Goal: Information Seeking & Learning: Learn about a topic

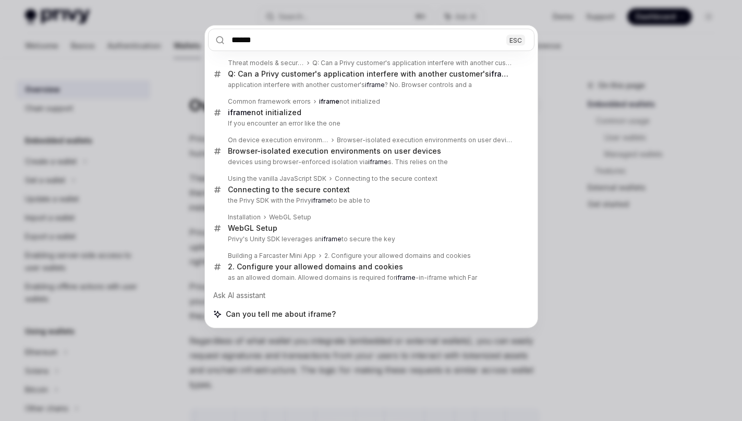
click at [340, 42] on input "******" at bounding box center [371, 40] width 327 height 22
click at [389, 41] on input "******" at bounding box center [371, 40] width 327 height 22
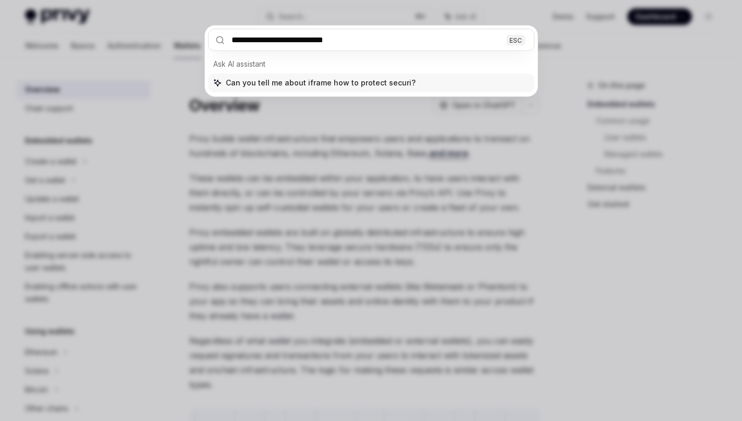
type input "**********"
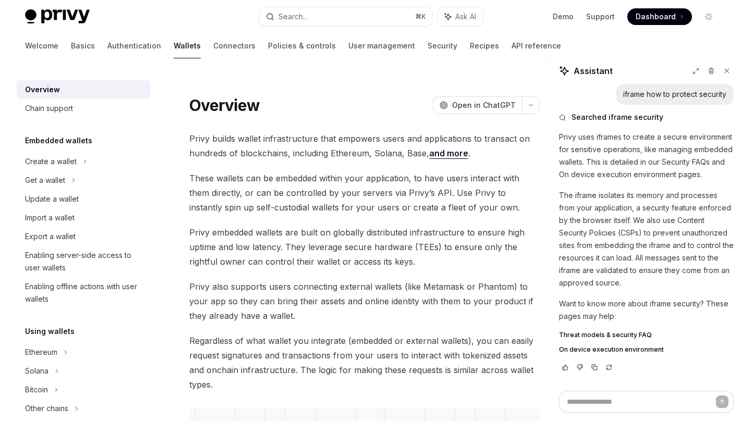
type textarea "*"
click at [588, 335] on span "Threat models & security FAQ" at bounding box center [605, 335] width 93 height 8
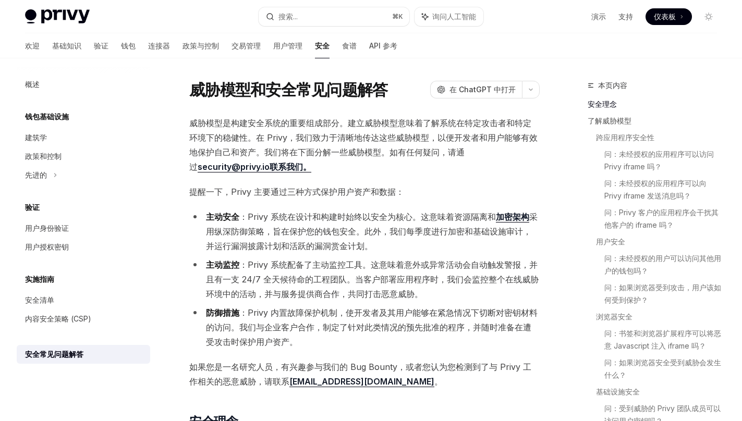
click at [424, 142] on font "威胁模型是构建安全系统的重要组成部分。建立威胁模型意味着了解系统在特定攻击者和特定环境下的稳健性。在 Privy，我们致力于清晰地传达这些威胁模型，以便开发者…" at bounding box center [363, 138] width 348 height 40
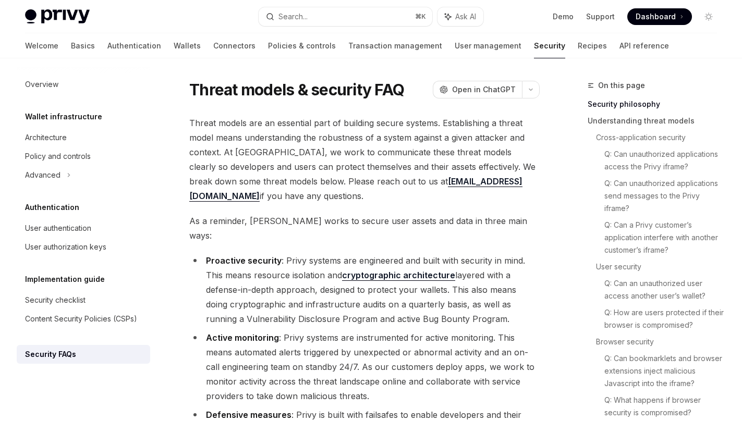
click at [410, 192] on span "Threat models are an essential part of building secure systems. Establishing a …" at bounding box center [364, 160] width 351 height 88
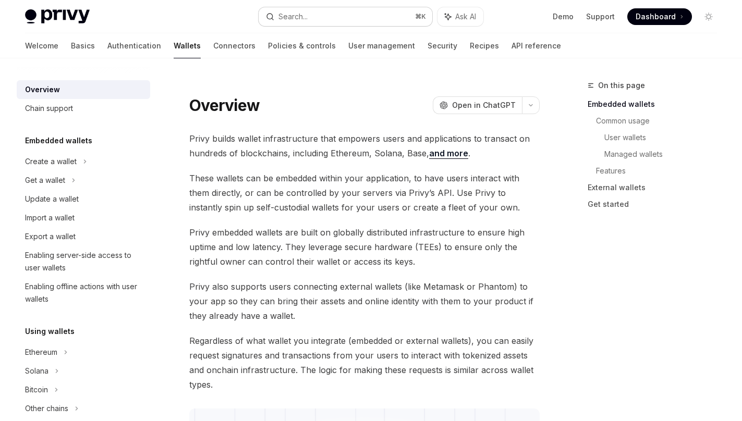
click at [336, 21] on button "Search... ⌘ K" at bounding box center [346, 16] width 174 height 19
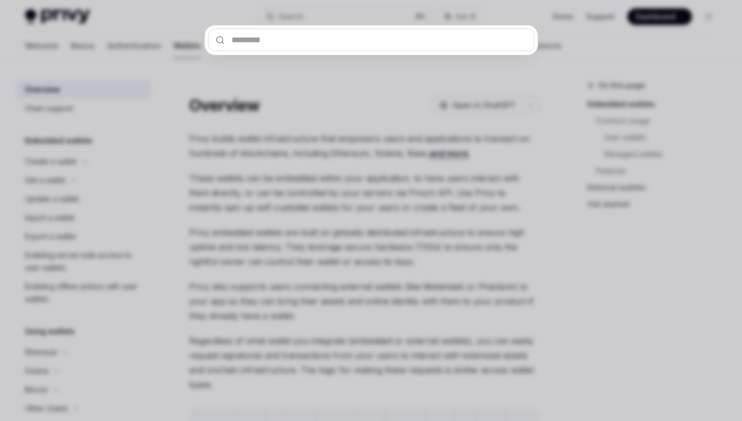
click at [332, 14] on div at bounding box center [371, 210] width 742 height 421
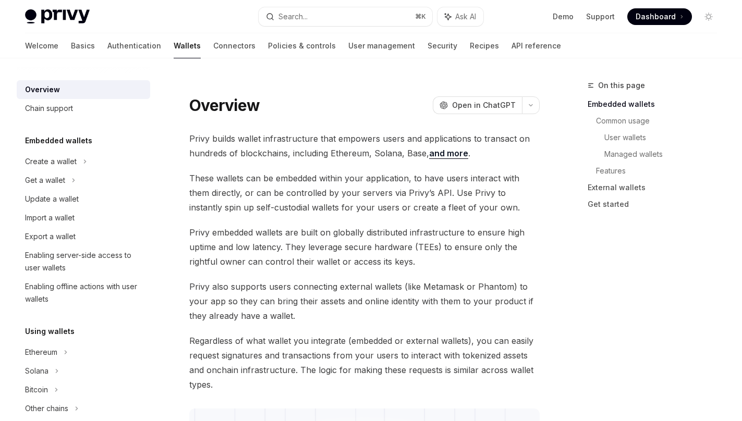
click at [324, 110] on div "Overview OpenAI Open in ChatGPT" at bounding box center [364, 105] width 351 height 19
click at [332, 13] on button "Search... ⌘ K" at bounding box center [346, 16] width 174 height 19
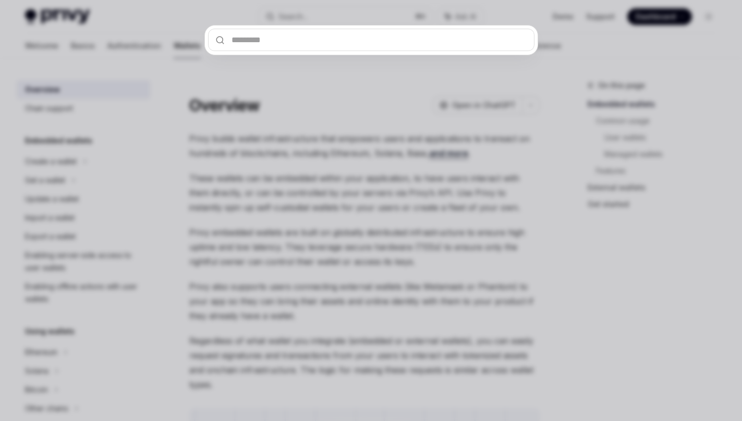
click at [268, 45] on input "text" at bounding box center [371, 40] width 327 height 22
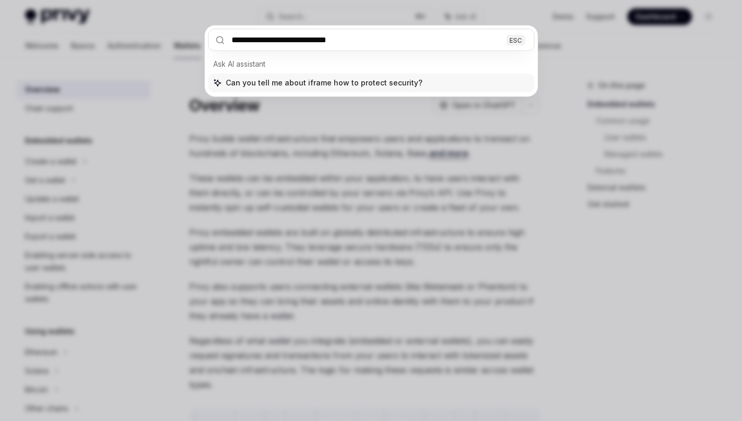
type input "**********"
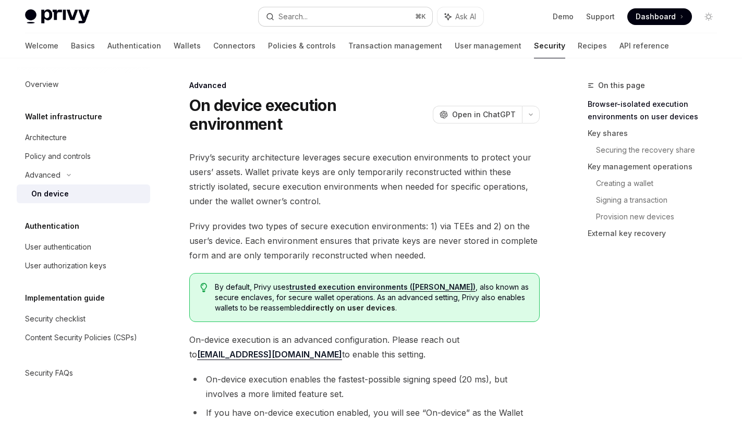
click at [301, 17] on div "Search..." at bounding box center [293, 16] width 29 height 13
click at [354, 173] on span "Privy’s security architecture leverages secure execution environments to protec…" at bounding box center [364, 179] width 351 height 58
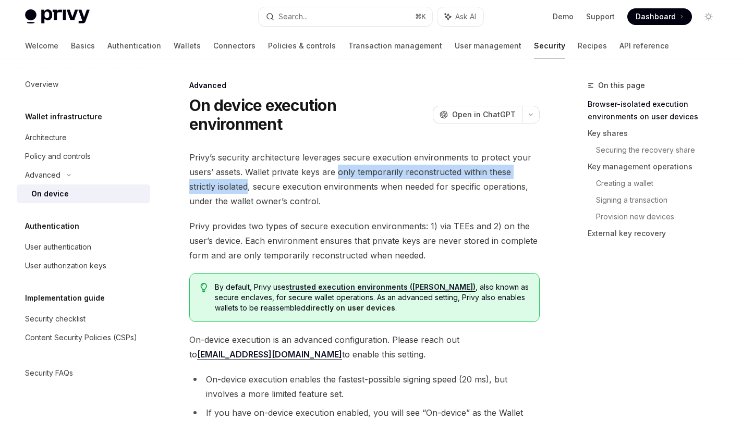
drag, startPoint x: 337, startPoint y: 170, endPoint x: 221, endPoint y: 184, distance: 117.2
click at [221, 184] on span "Privy’s security architecture leverages secure execution environments to protec…" at bounding box center [364, 179] width 351 height 58
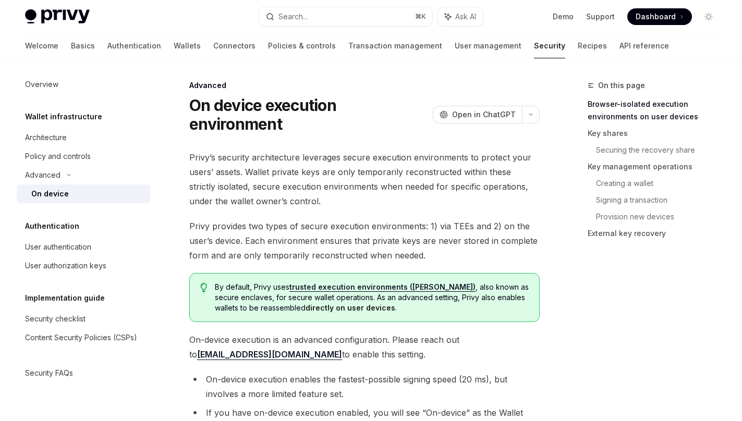
click at [322, 179] on span "Privy’s security architecture leverages secure execution environments to protec…" at bounding box center [364, 179] width 351 height 58
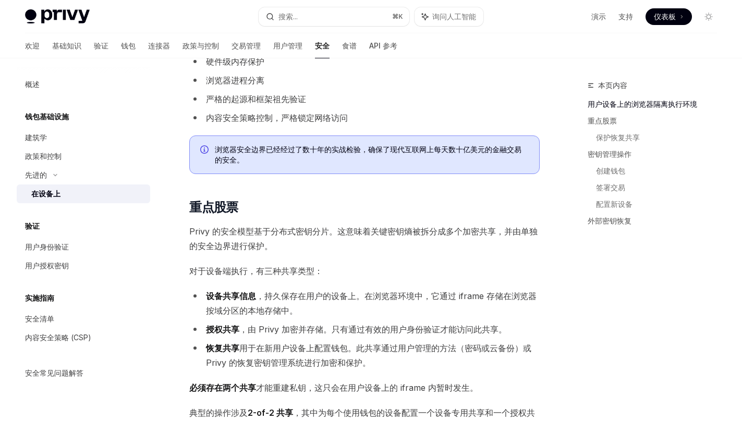
scroll to position [442, 0]
click at [361, 304] on li "设备共享信息 ，持久保存在用户的设备上。在浏览器环境中，它通过 iframe 存储在浏览器按域分区的本地存储中。" at bounding box center [364, 302] width 351 height 29
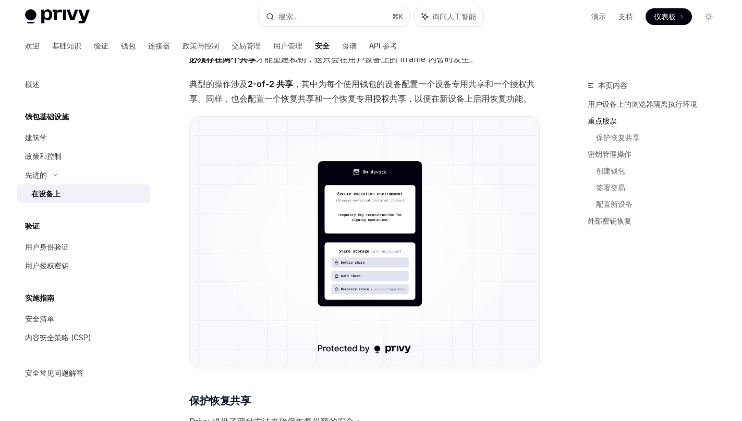
scroll to position [776, 0]
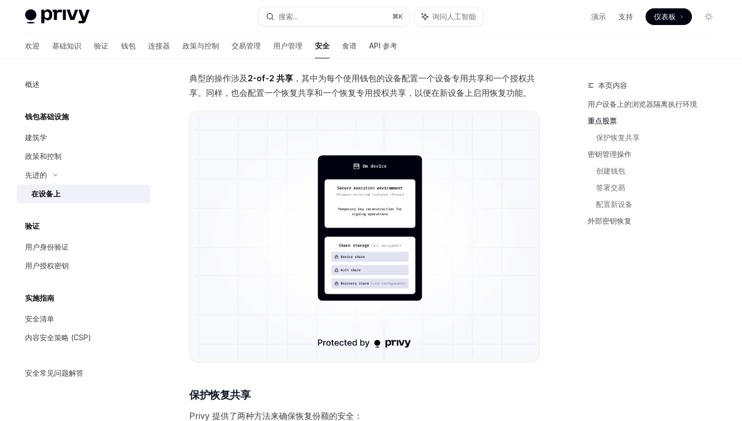
click at [305, 252] on img at bounding box center [365, 237] width 342 height 244
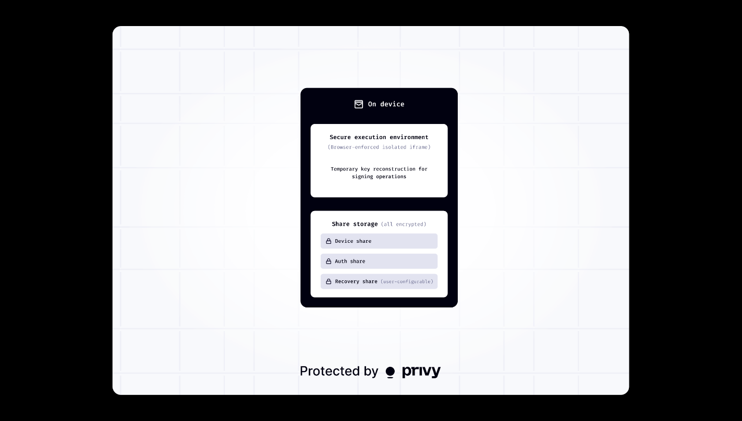
click at [655, 37] on div at bounding box center [371, 210] width 742 height 421
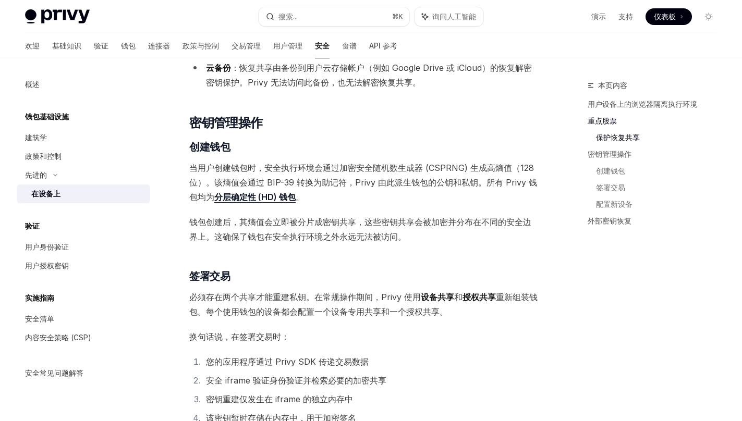
scroll to position [1347, 0]
click at [318, 263] on div "Privy 的安全架构利用安全的执行环境来保护用户的资产。钱包私钥仅在特定操作需要时，才会在这些严格隔离的安全执行环境中临时重建，且由钱包所有者控制。 Pri…" at bounding box center [364, 92] width 351 height 2616
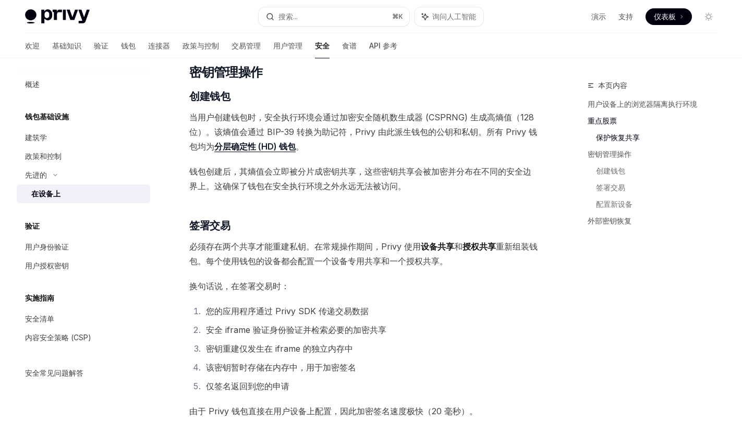
scroll to position [1400, 0]
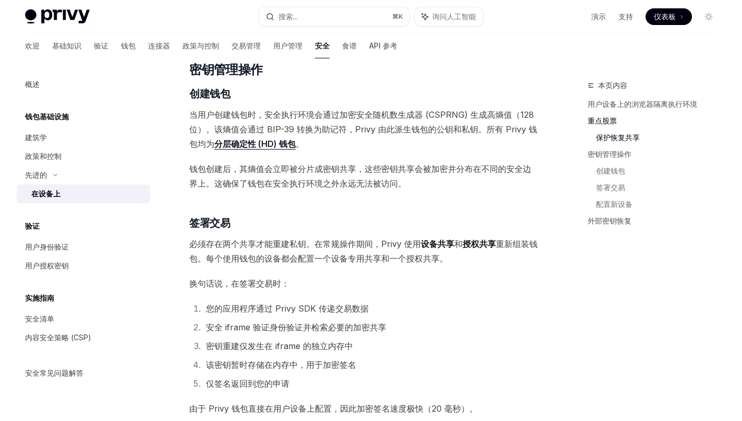
click at [333, 282] on div "Privy 的安全架构利用安全的执行环境来保护用户的资产。钱包私钥仅在特定操作需要时，才会在这些严格隔离的安全执行环境中临时重建，且由钱包所有者控制。 Pri…" at bounding box center [364, 39] width 351 height 2616
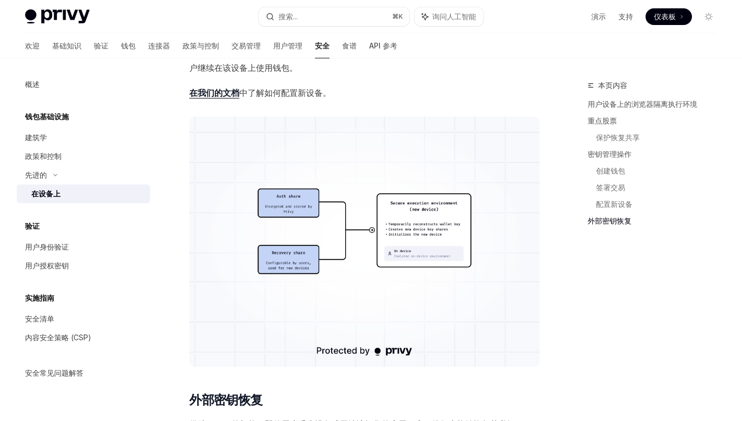
scroll to position [2189, 0]
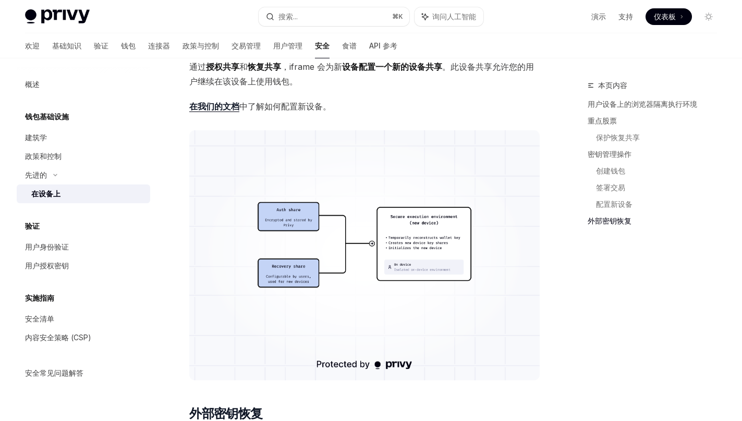
click at [420, 277] on img at bounding box center [364, 255] width 351 height 250
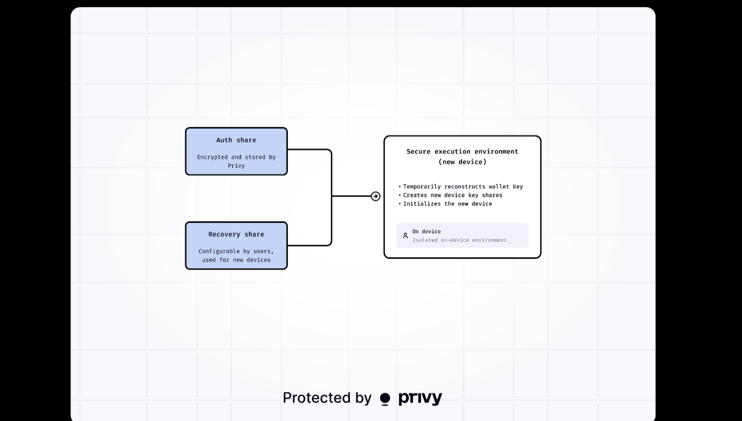
click at [520, 93] on img at bounding box center [371, 210] width 517 height 369
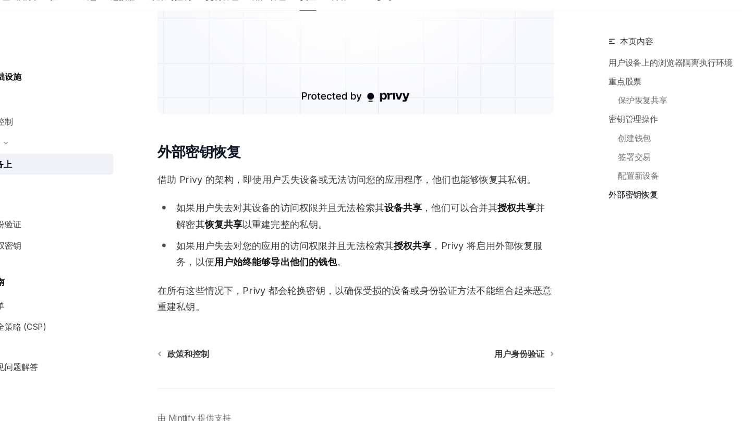
scroll to position [2424, 0]
